Goal: Task Accomplishment & Management: Complete application form

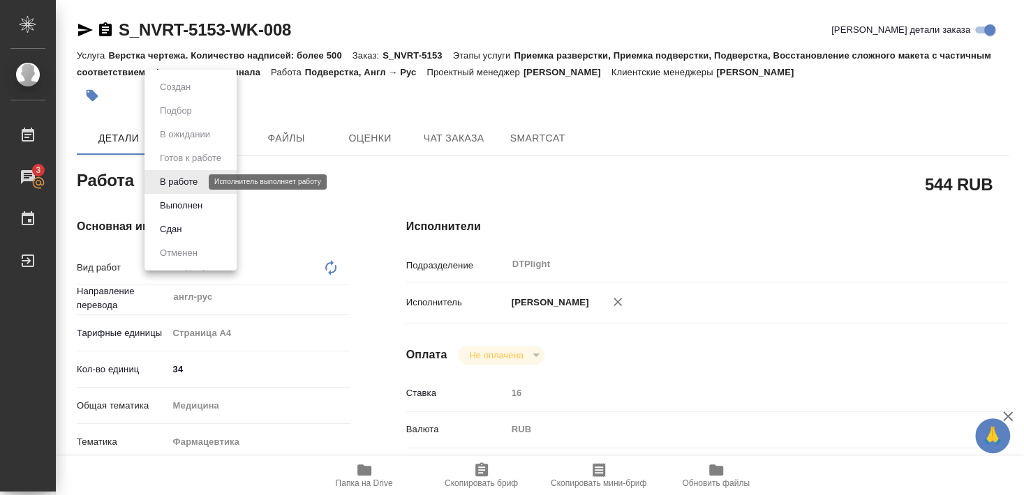
click at [189, 182] on button "В работе" at bounding box center [179, 181] width 46 height 15
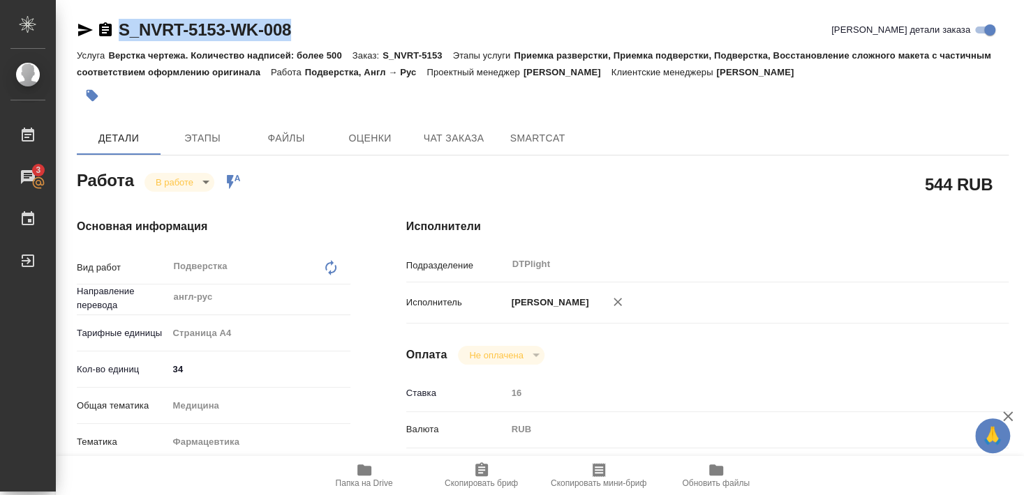
drag, startPoint x: 117, startPoint y: 43, endPoint x: 306, endPoint y: 36, distance: 189.9
click at [306, 36] on div "S_NVRT-5153-WK-008 [PERSON_NAME] детали заказа" at bounding box center [543, 33] width 932 height 28
copy link "S_NVRT-5153-WK-008"
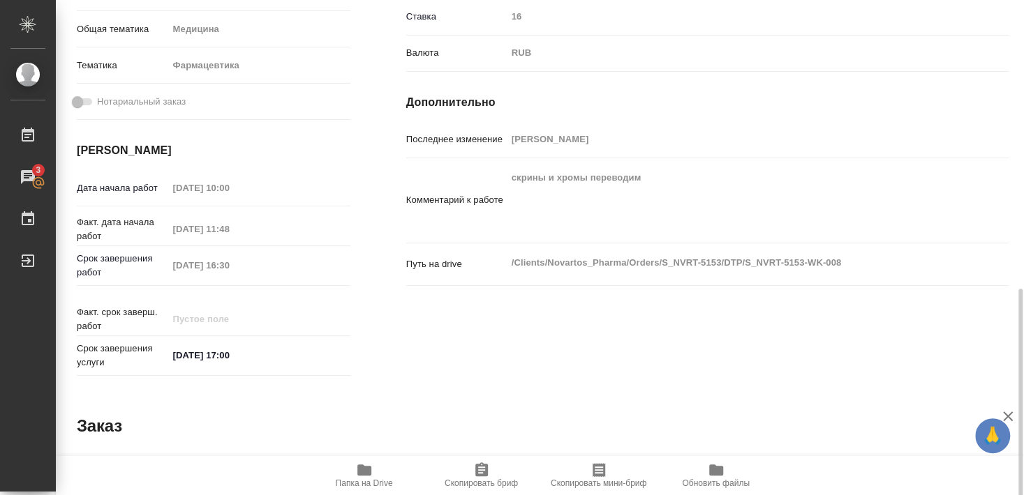
scroll to position [452, 0]
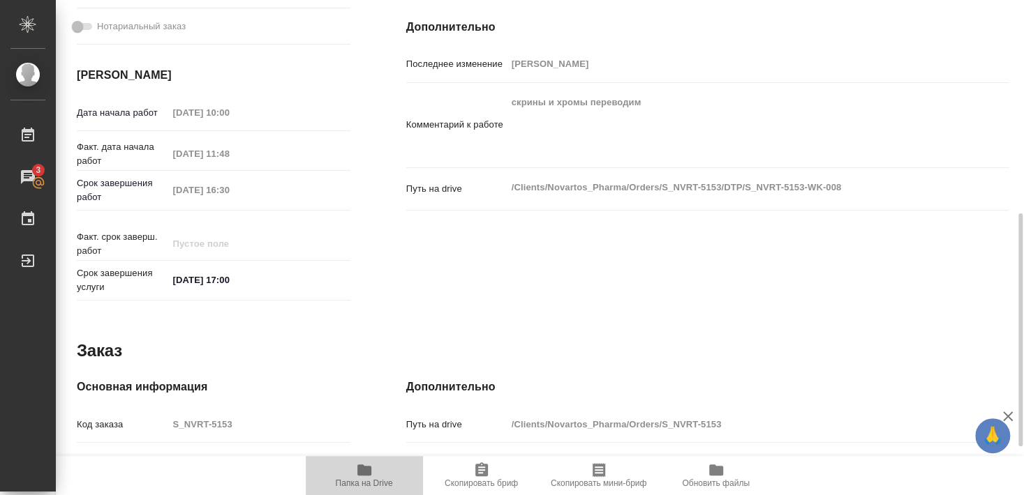
click at [371, 474] on icon "button" at bounding box center [364, 470] width 17 height 17
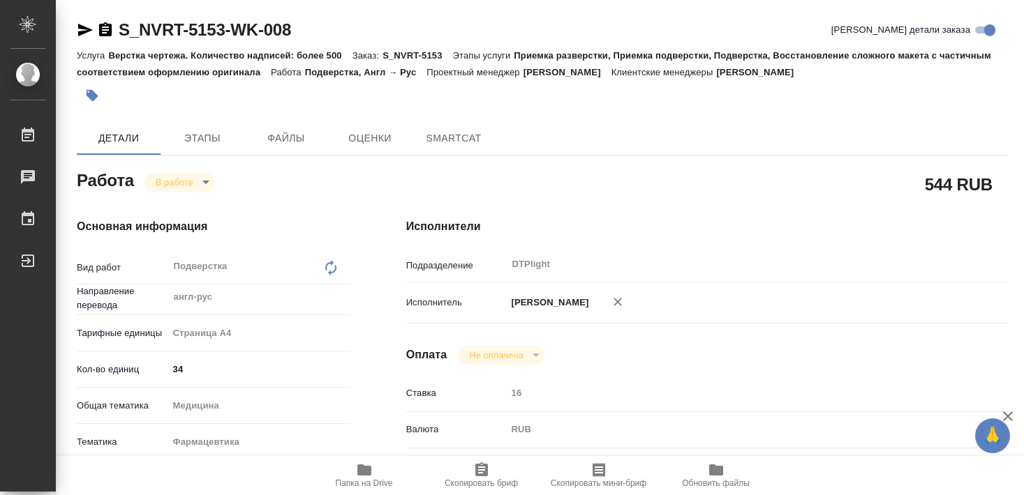
type textarea "x"
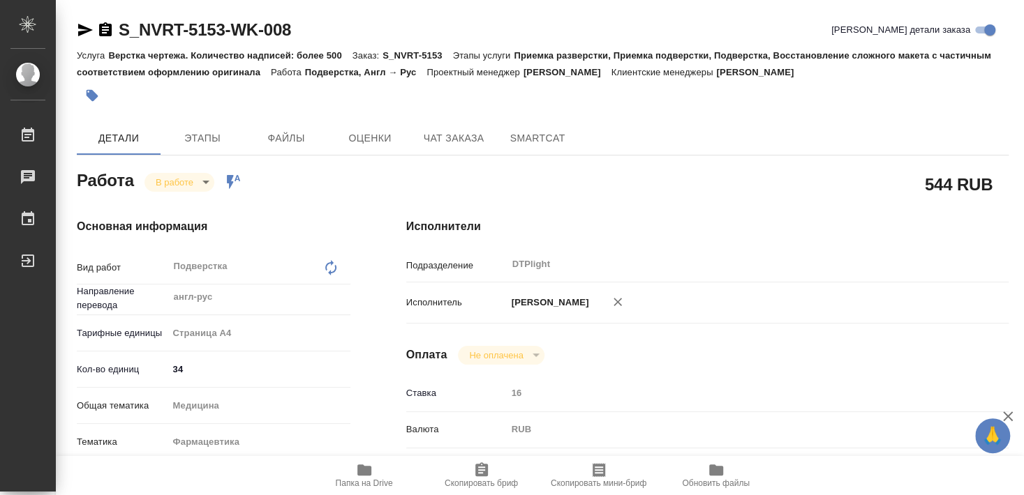
type textarea "x"
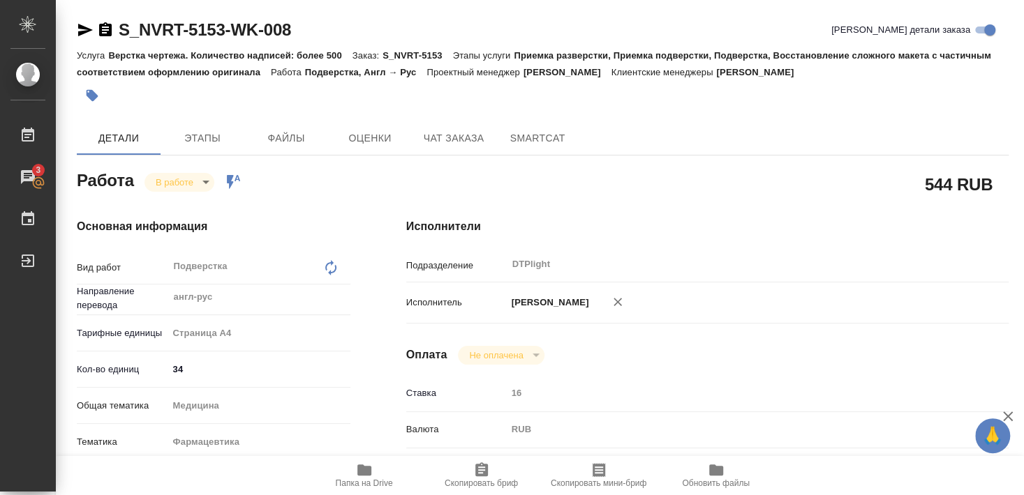
click at [365, 478] on icon "button" at bounding box center [364, 470] width 17 height 17
click at [357, 472] on icon "button" at bounding box center [364, 470] width 14 height 11
drag, startPoint x: 117, startPoint y: 43, endPoint x: 223, endPoint y: 42, distance: 105.4
click at [223, 42] on div "S_NVRT-5153-WK-008 [PERSON_NAME] детали заказа" at bounding box center [543, 33] width 932 height 28
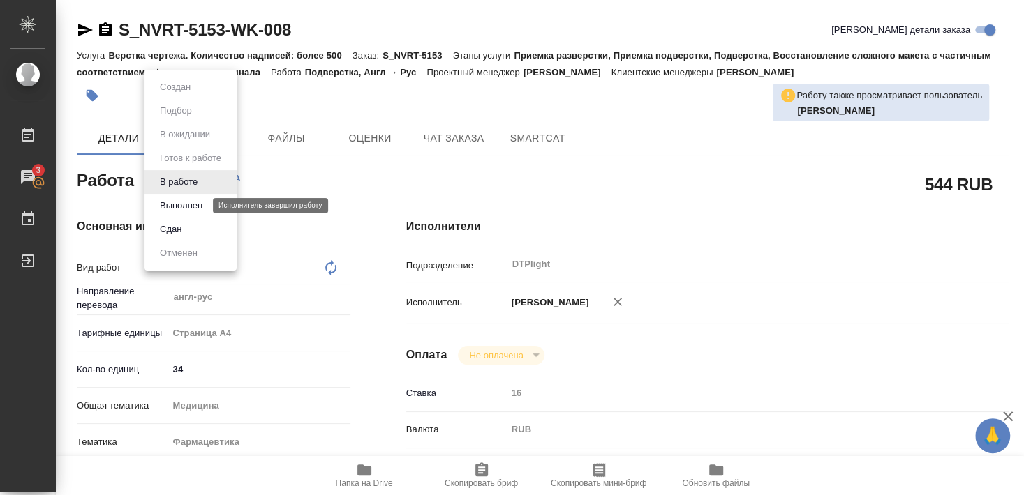
click at [176, 207] on button "Выполнен" at bounding box center [181, 205] width 51 height 15
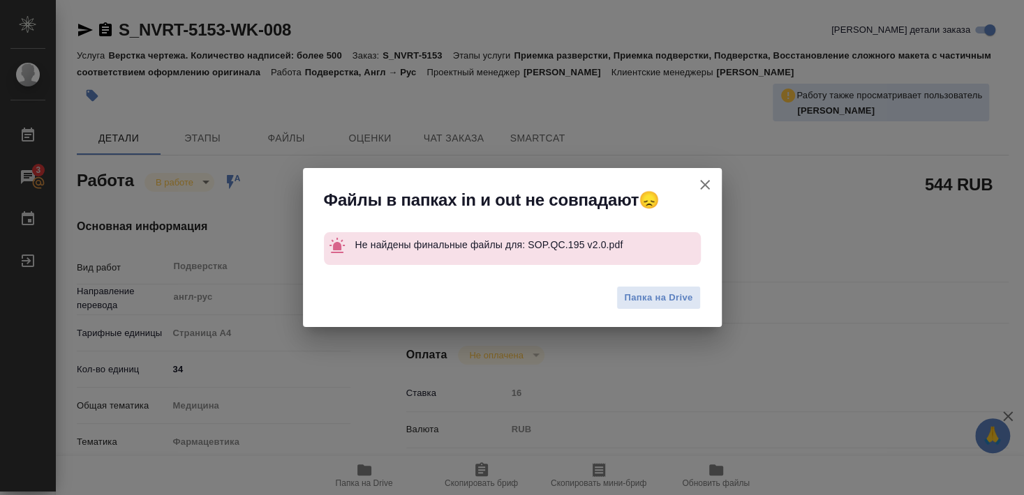
type textarea "x"
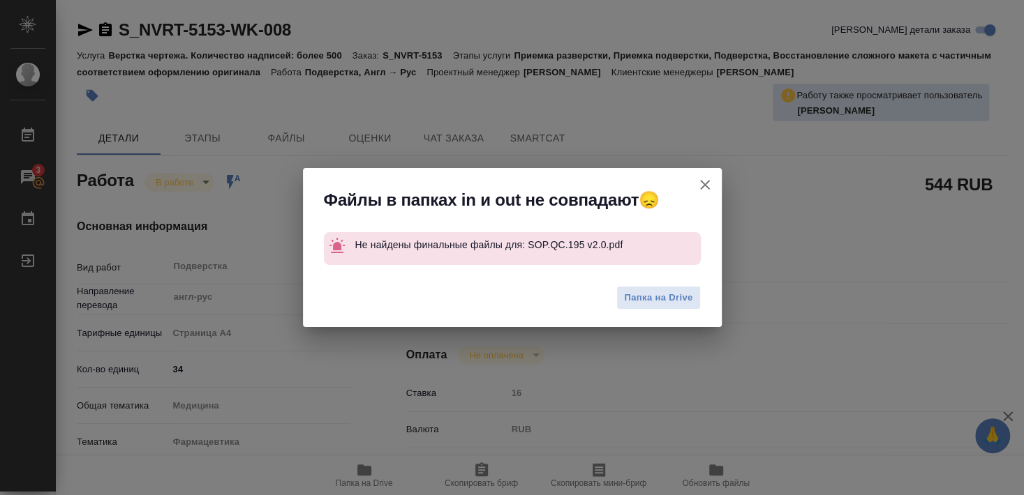
type textarea "x"
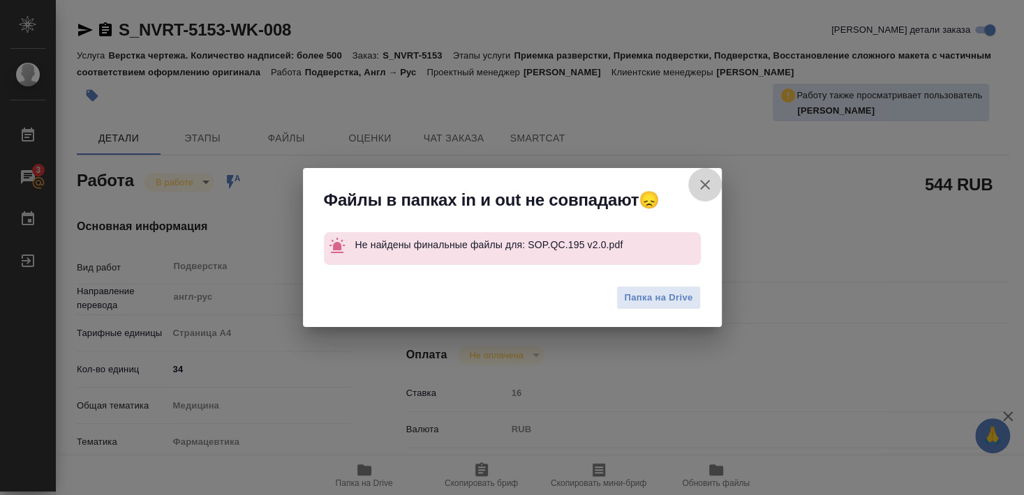
click at [702, 186] on icon "button" at bounding box center [704, 185] width 17 height 17
type textarea "x"
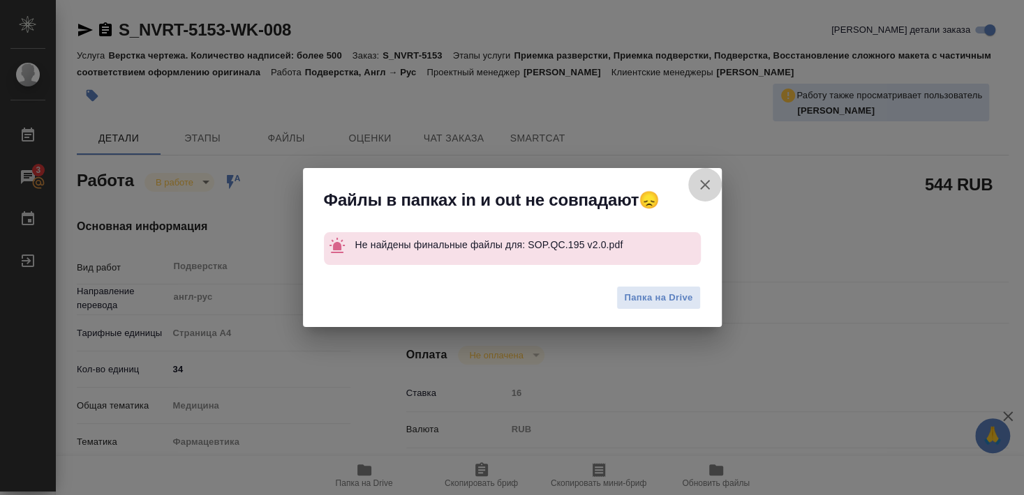
type textarea "x"
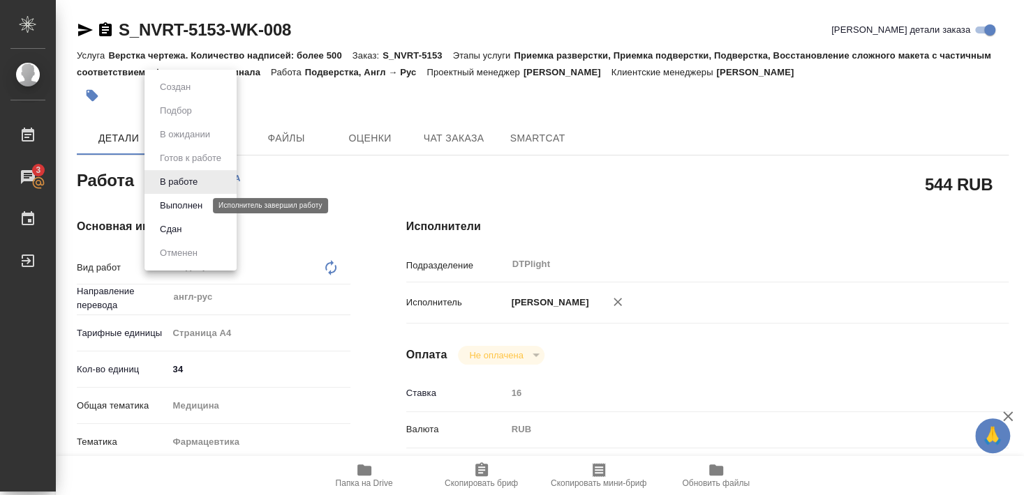
click at [176, 204] on button "Выполнен" at bounding box center [181, 205] width 51 height 15
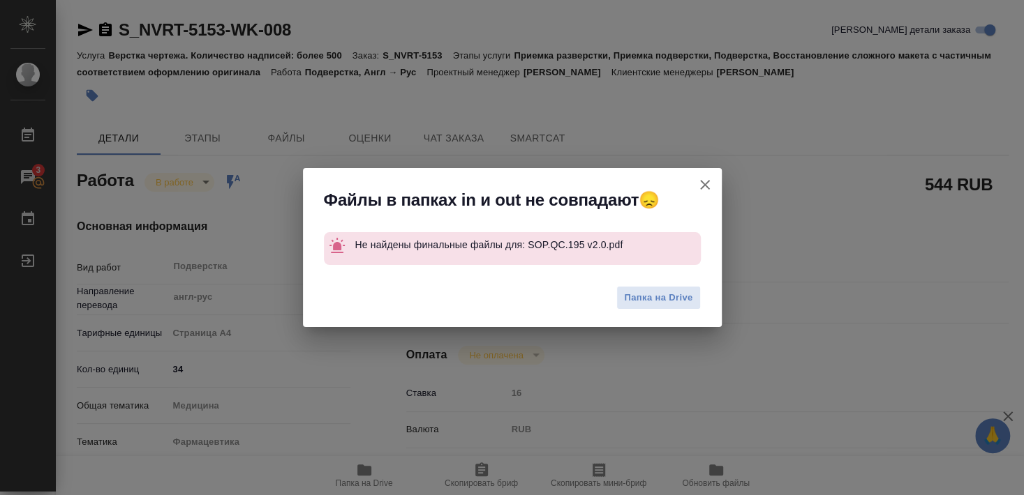
type textarea "x"
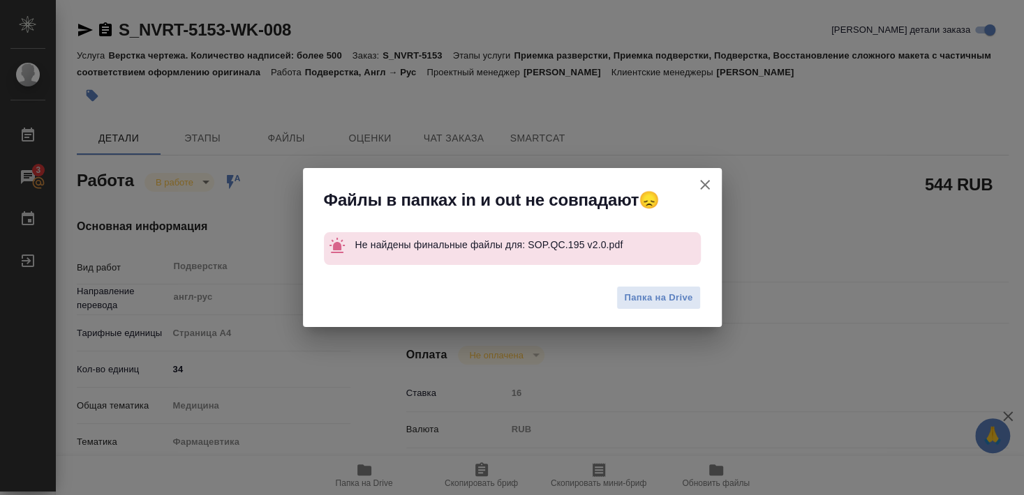
type textarea "x"
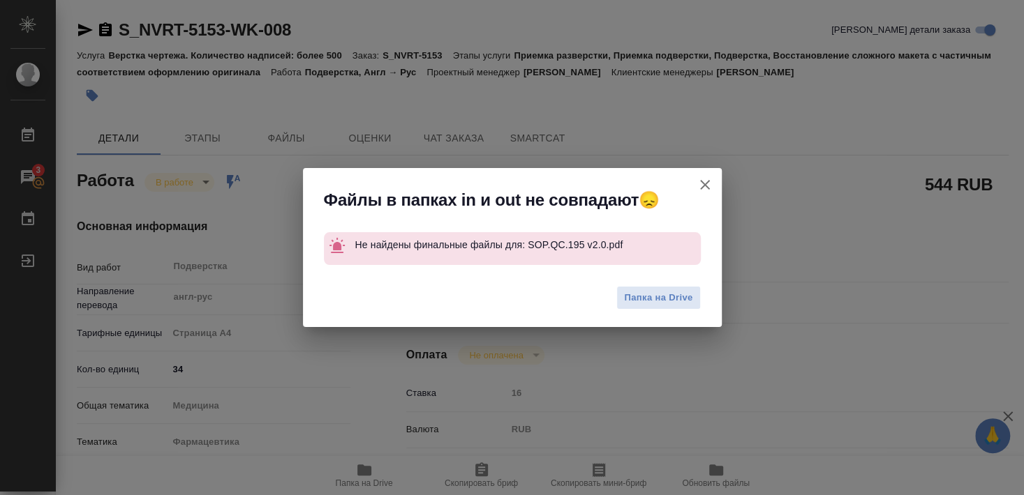
type textarea "x"
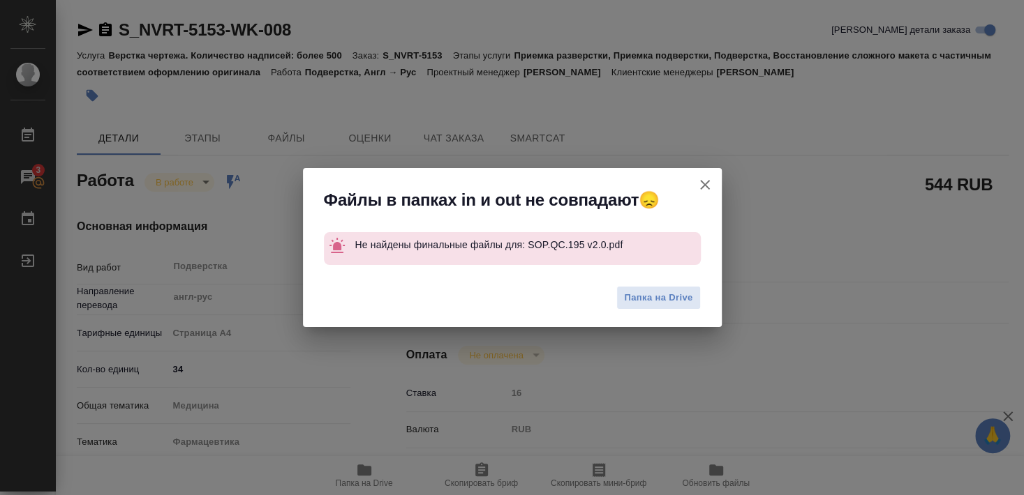
click at [707, 185] on icon "button" at bounding box center [704, 185] width 17 height 17
type textarea "x"
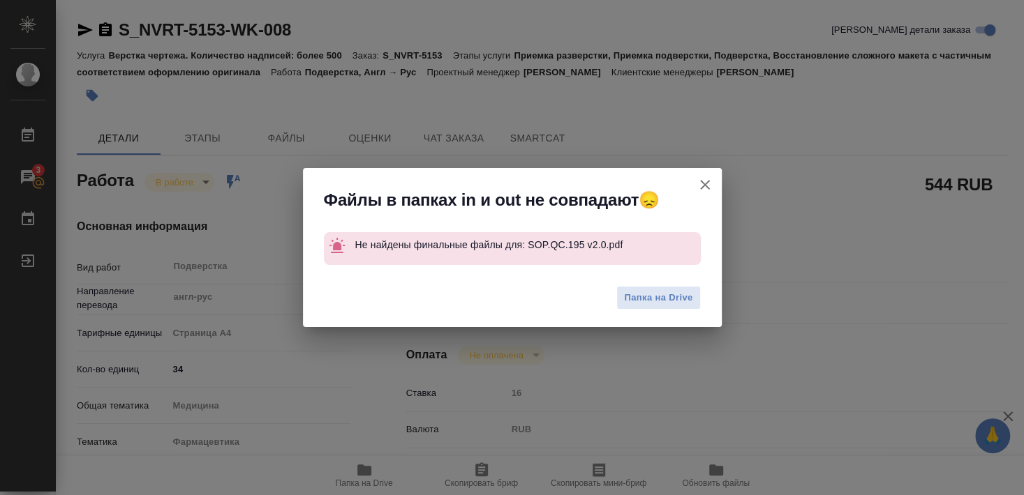
type textarea "x"
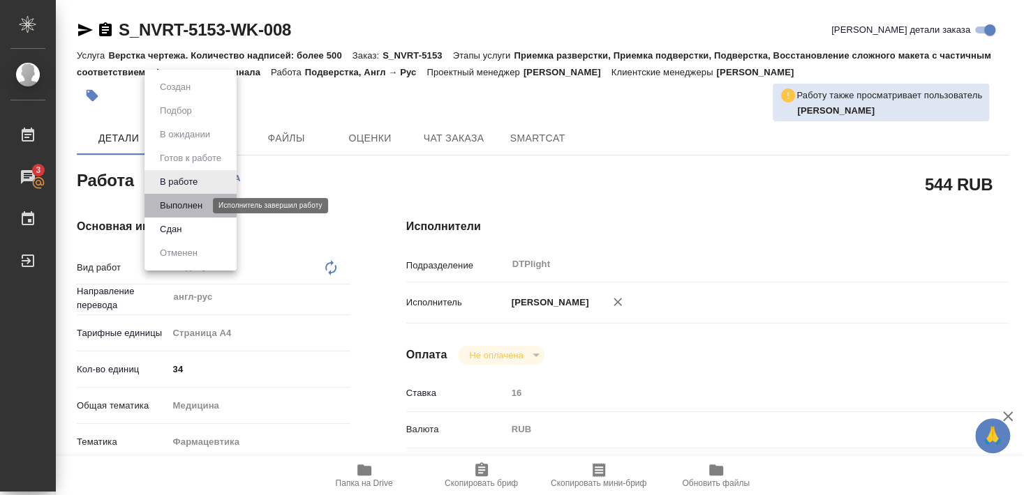
click at [182, 202] on button "Выполнен" at bounding box center [181, 205] width 51 height 15
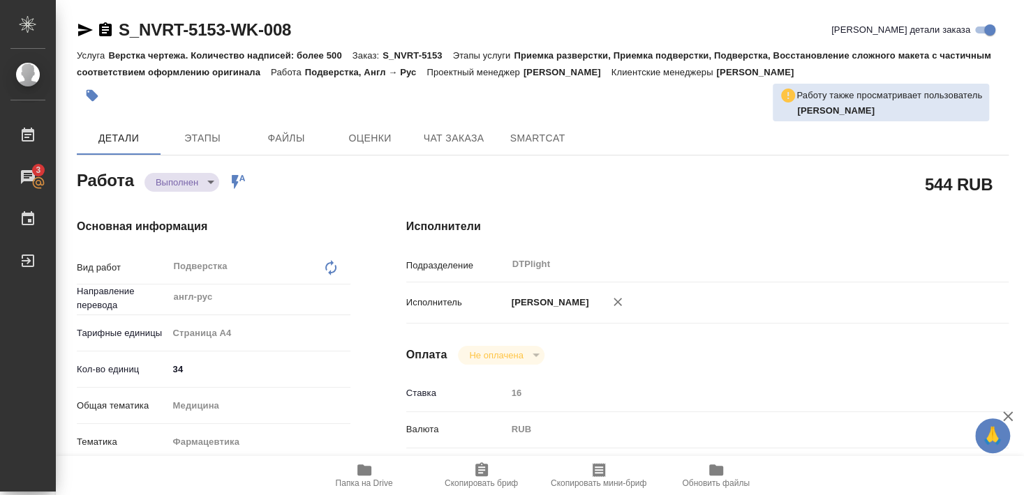
type textarea "x"
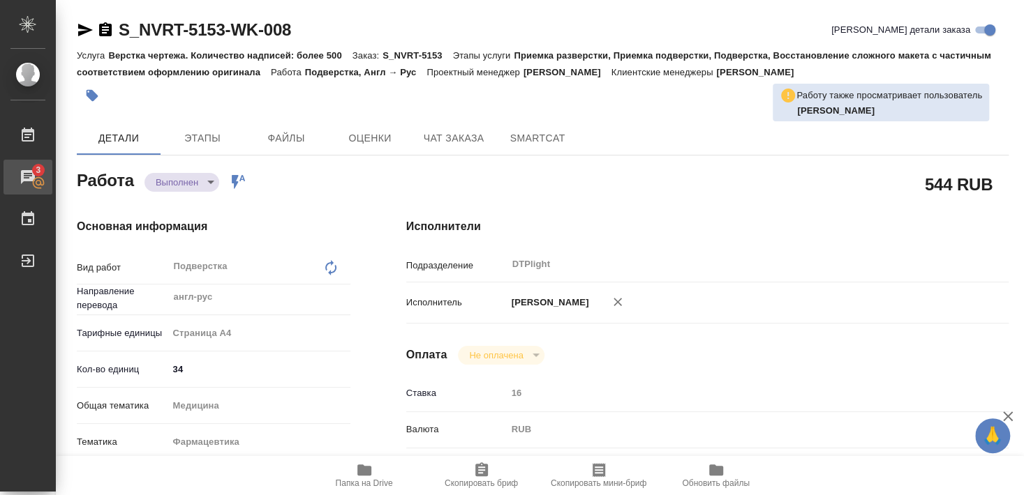
type textarea "x"
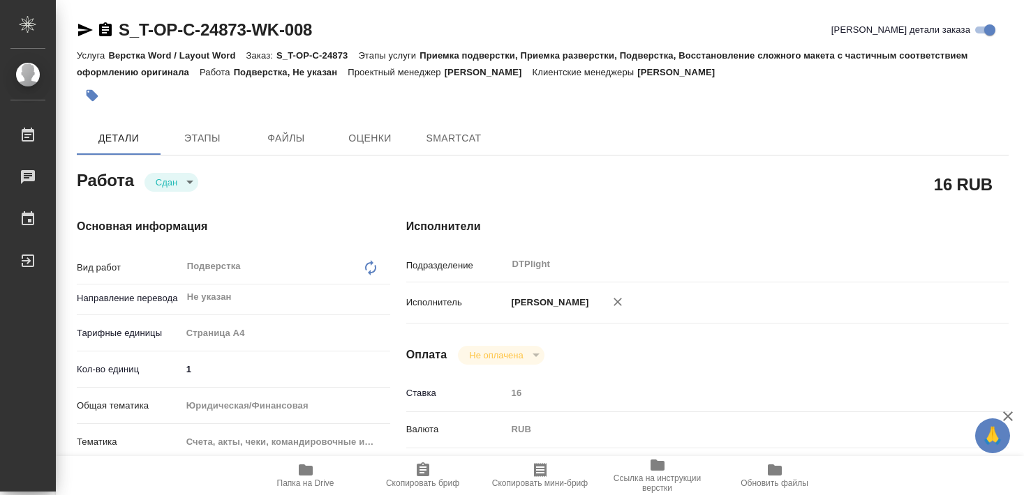
type textarea "x"
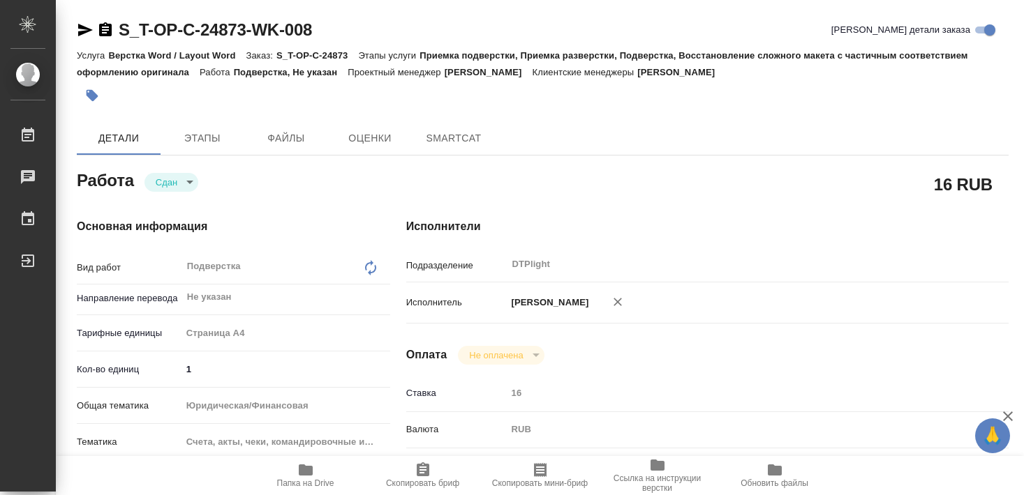
type textarea "x"
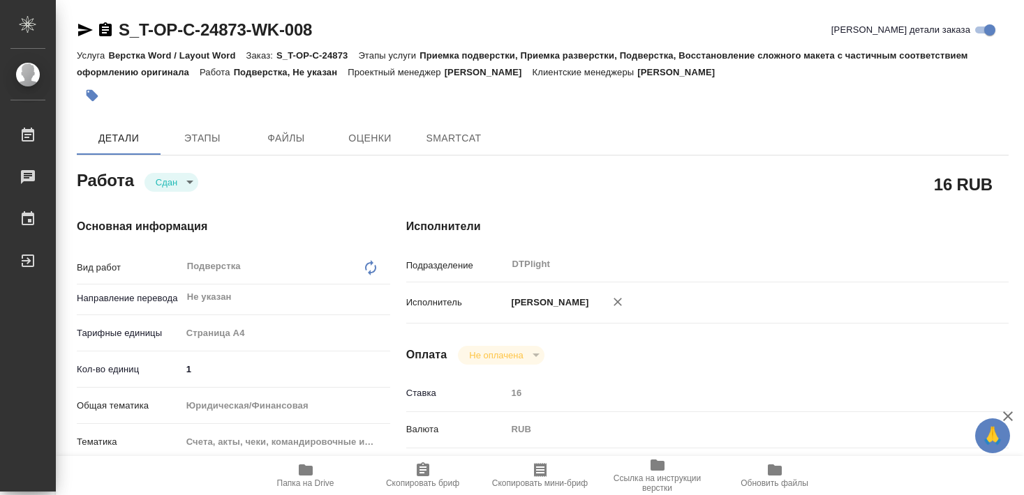
type textarea "x"
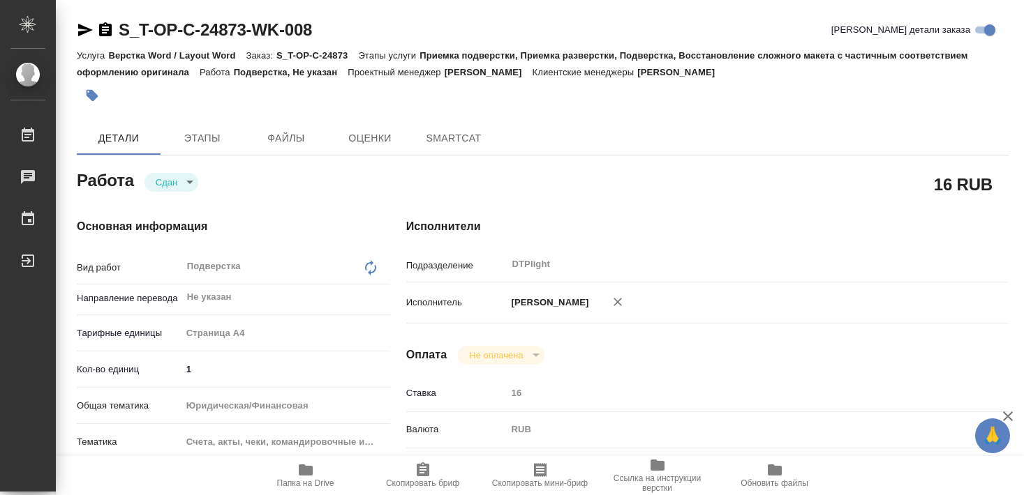
type textarea "x"
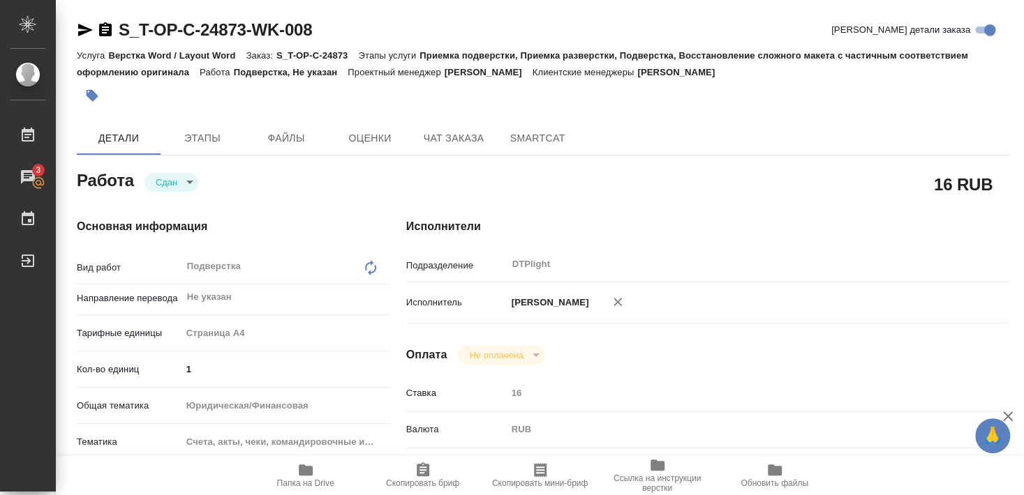
click at [308, 480] on span "Папка на Drive" at bounding box center [305, 484] width 57 height 10
